Goal: Navigation & Orientation: Find specific page/section

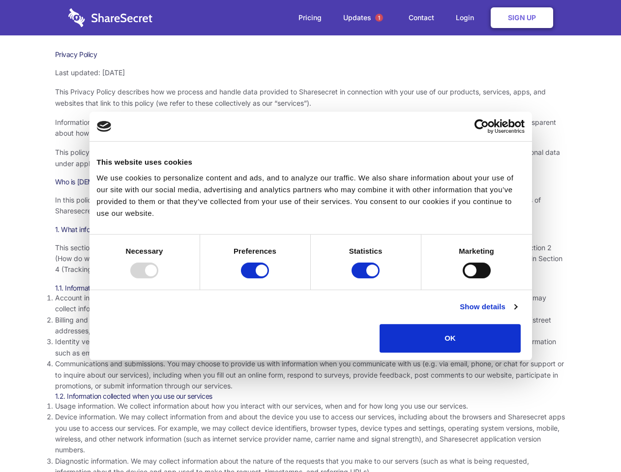
click at [158, 278] on div at bounding box center [144, 270] width 28 height 16
click at [269, 278] on input "Preferences" at bounding box center [255, 270] width 28 height 16
checkbox input "false"
click at [367, 278] on input "Statistics" at bounding box center [365, 270] width 28 height 16
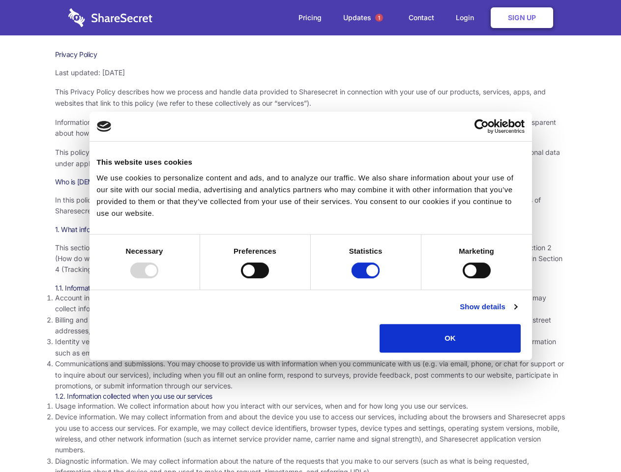
checkbox input "false"
click at [463, 278] on input "Marketing" at bounding box center [477, 270] width 28 height 16
checkbox input "true"
click at [517, 313] on link "Show details" at bounding box center [488, 307] width 57 height 12
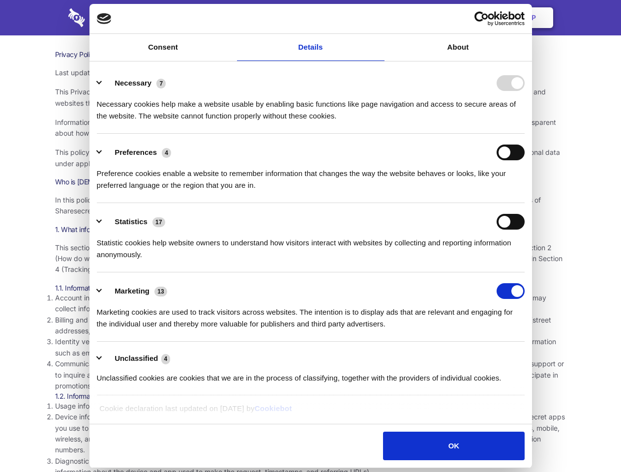
click at [529, 356] on ul "Necessary 7 Necessary cookies help make a website usable by enabling basic func…" at bounding box center [310, 229] width 437 height 331
click at [378, 18] on span "1" at bounding box center [379, 18] width 8 height 8
